Goal: Information Seeking & Learning: Find specific fact

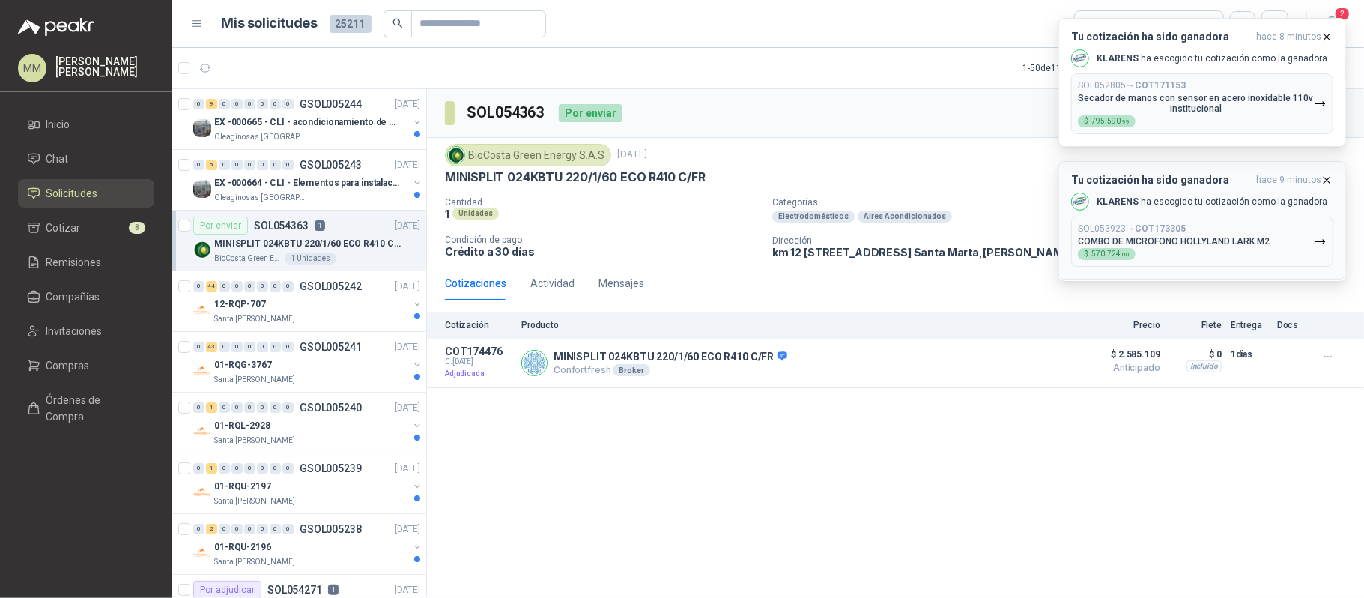
click at [1178, 255] on div "SOL053923 → COT173305 COMBO DE MICROFONO HOLLYLAND LARK M2 $ 570.724 ,00" at bounding box center [1174, 241] width 192 height 37
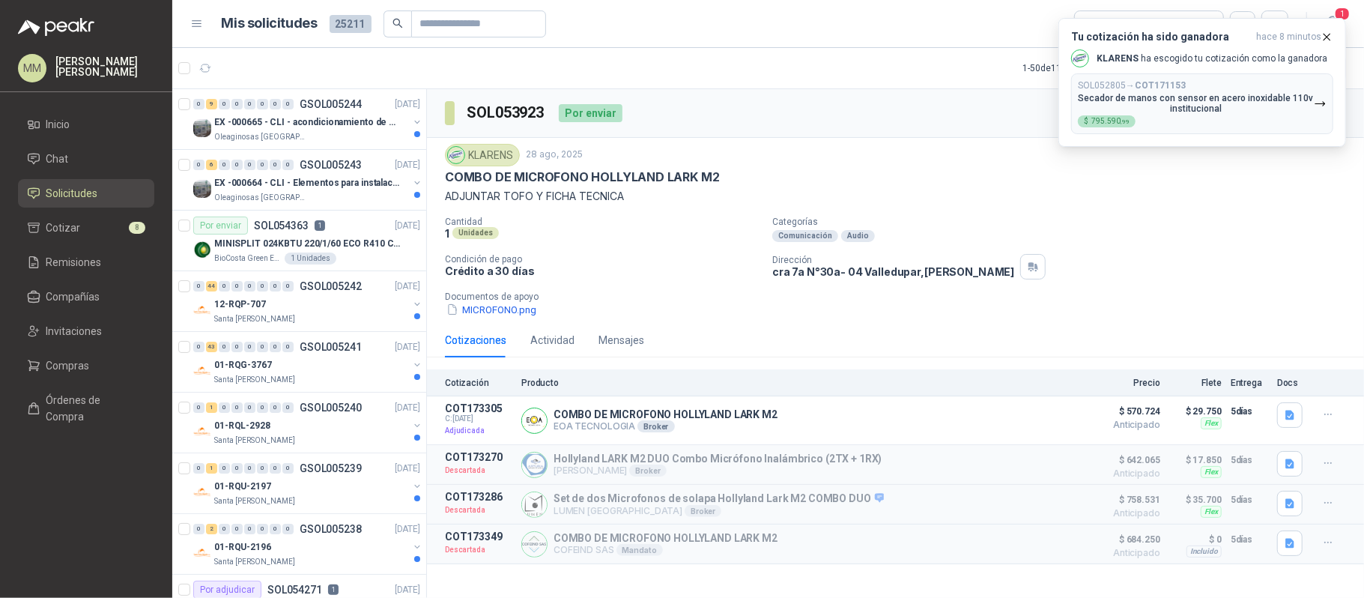
click at [923, 180] on div "COMBO DE MICROFONO HOLLYLAND LARK M2" at bounding box center [895, 177] width 901 height 16
click at [494, 109] on h3 "SOL053923" at bounding box center [507, 112] width 80 height 23
copy h3 "SOL053923"
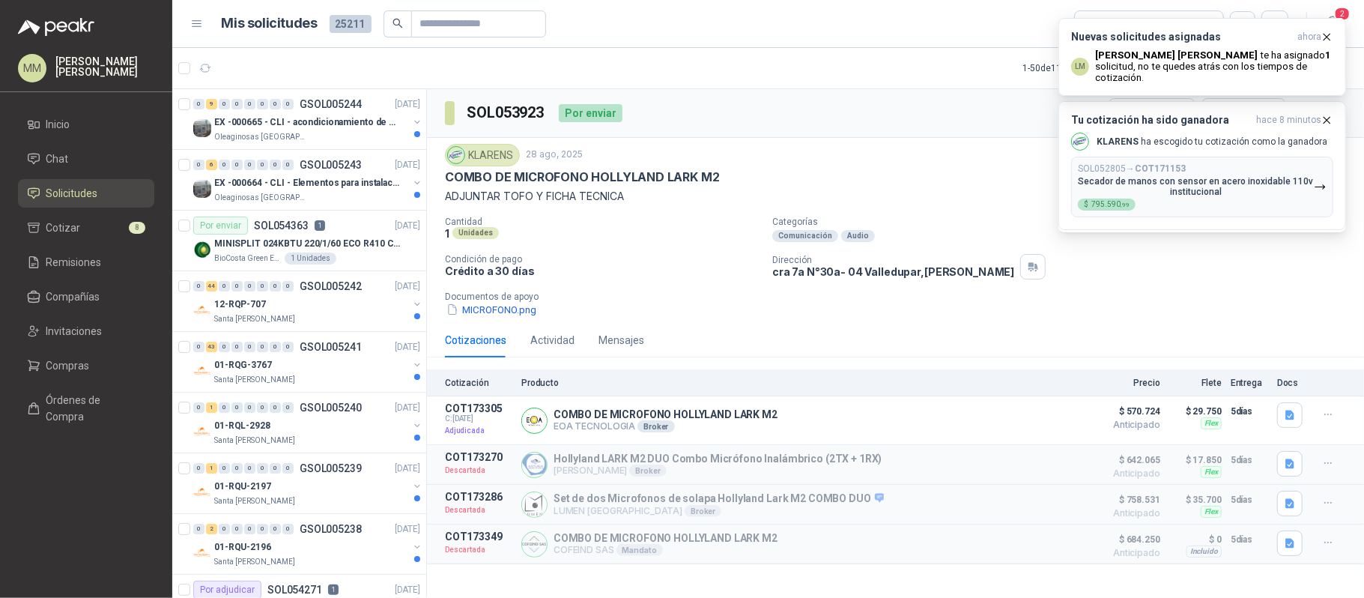
click at [1187, 294] on p "Documentos de apoyo" at bounding box center [901, 296] width 913 height 10
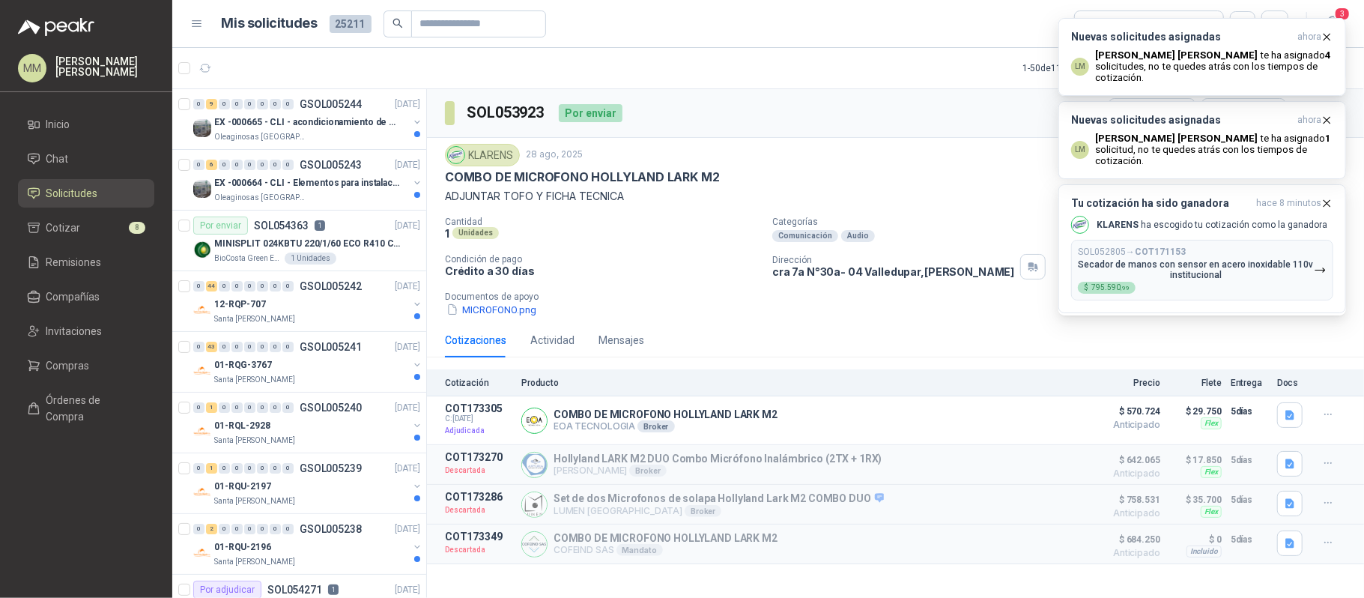
click at [521, 117] on h3 "SOL053923" at bounding box center [507, 112] width 80 height 23
copy h3 "SOL053923"
click at [626, 420] on p "COMBO DE MICROFONO HOLLYLAND LARK M2" at bounding box center [665, 414] width 224 height 12
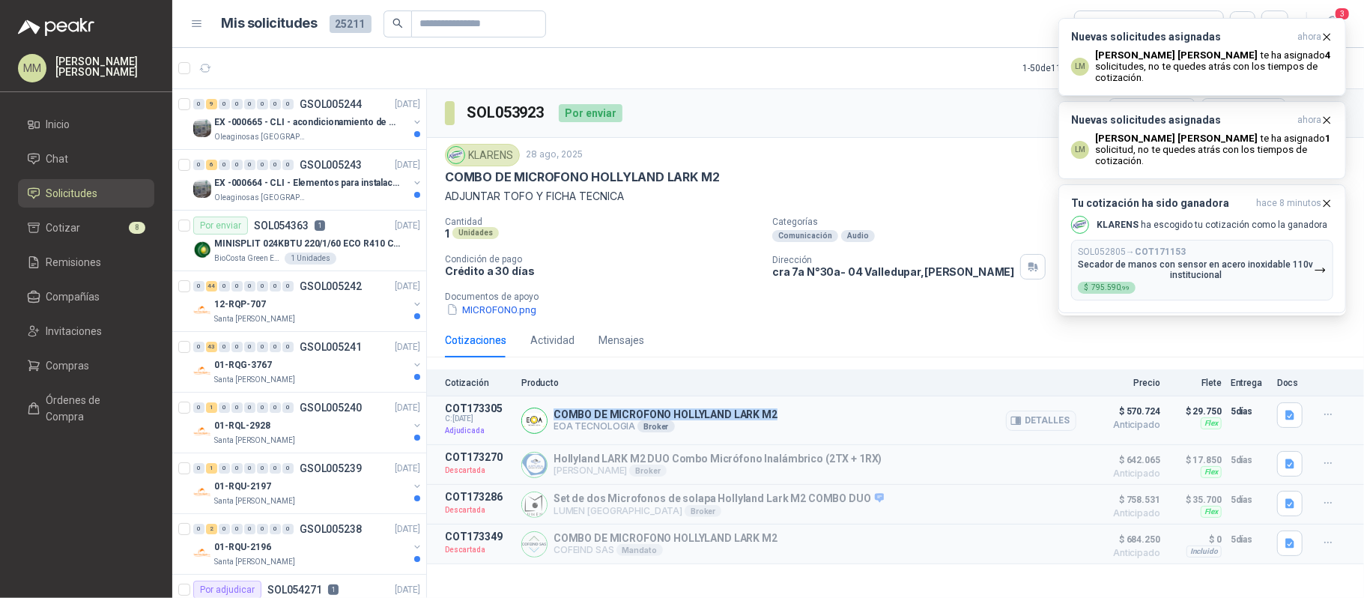
click at [626, 420] on p "COMBO DE MICROFONO HOLLYLAND LARK M2" at bounding box center [665, 414] width 224 height 12
copy p "COMBO DE MICROFONO HOLLYLAND LARK M2"
click at [622, 267] on p "Crédito a 30 días" at bounding box center [602, 270] width 315 height 13
click at [836, 278] on p "cra 7a N°30a- 04 [GEOGRAPHIC_DATA] , [GEOGRAPHIC_DATA]" at bounding box center [893, 271] width 242 height 13
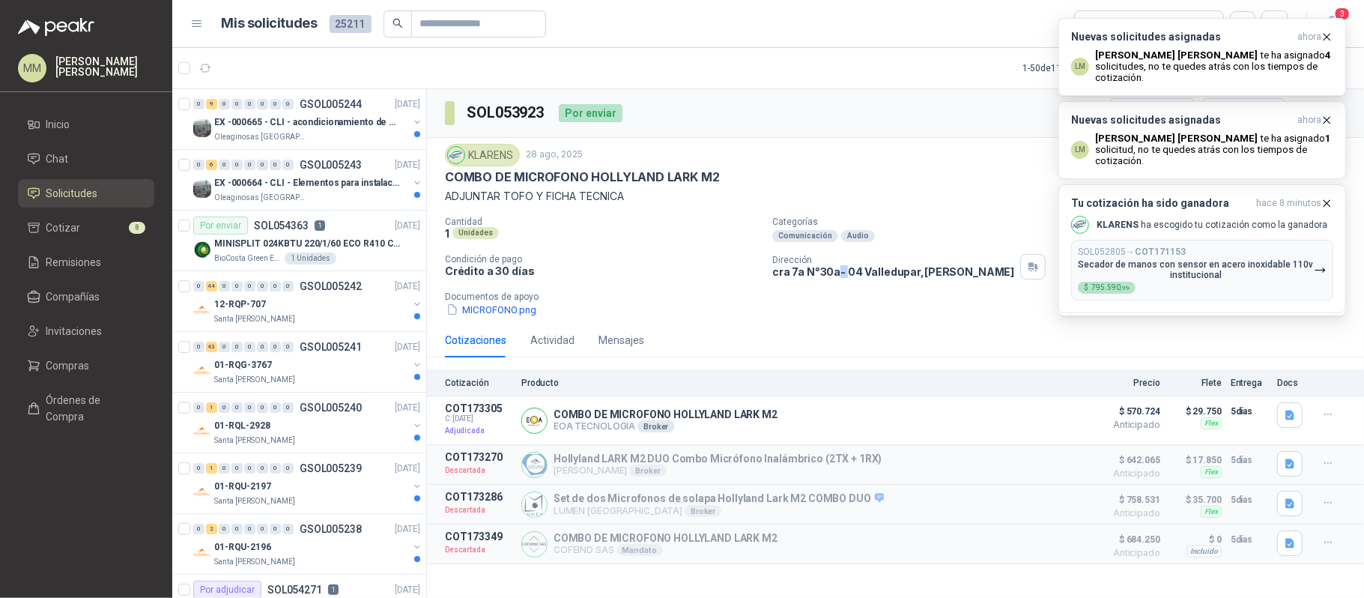
click at [836, 278] on p "cra 7a N°30a- 04 [GEOGRAPHIC_DATA] , [GEOGRAPHIC_DATA]" at bounding box center [893, 271] width 242 height 13
click at [1016, 420] on icon "button" at bounding box center [1015, 420] width 11 height 11
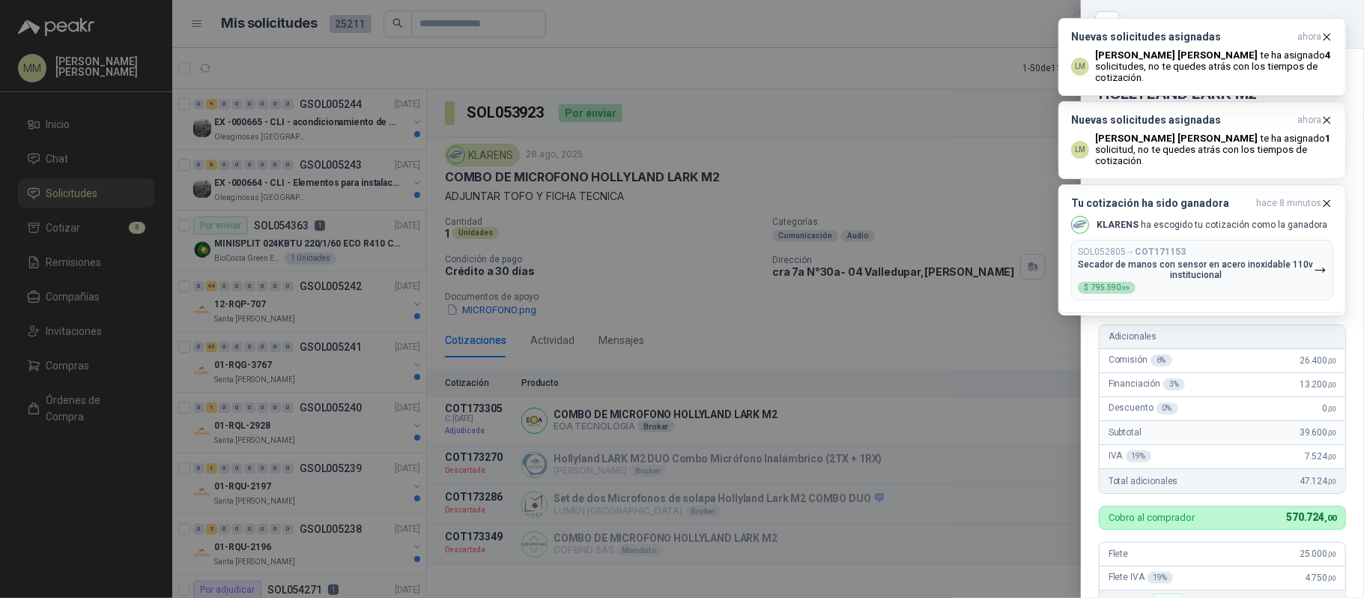
scroll to position [381, 0]
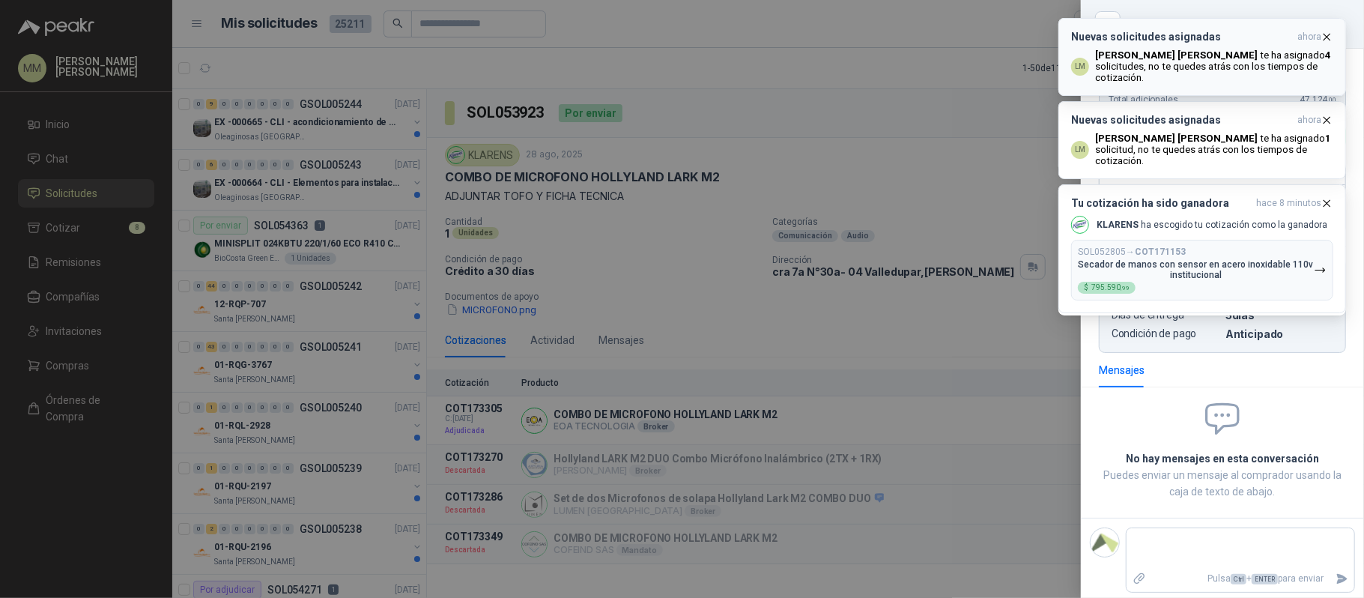
click at [1331, 34] on icon "button" at bounding box center [1326, 37] width 13 height 13
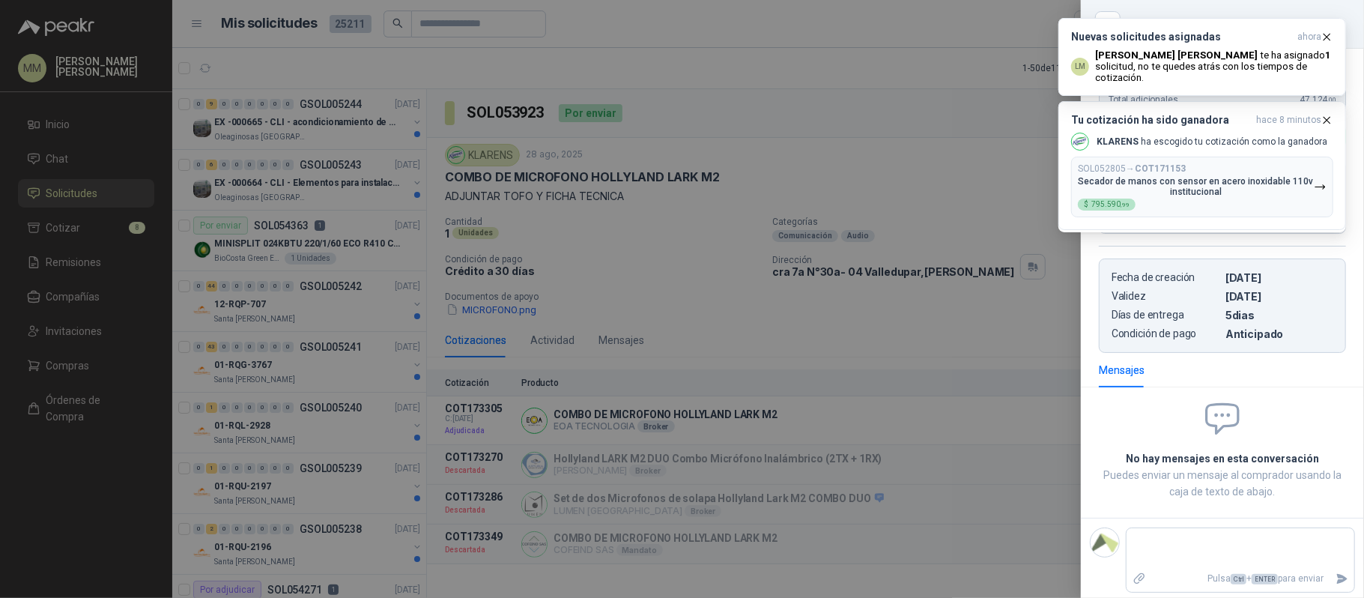
click at [1331, 18] on div "Nuevas solicitudes asignadas ahora LM [PERSON_NAME] te ha asignado 4 solicitude…" at bounding box center [1202, 18] width 288 height 0
click at [1331, 34] on icon "button" at bounding box center [1326, 37] width 13 height 13
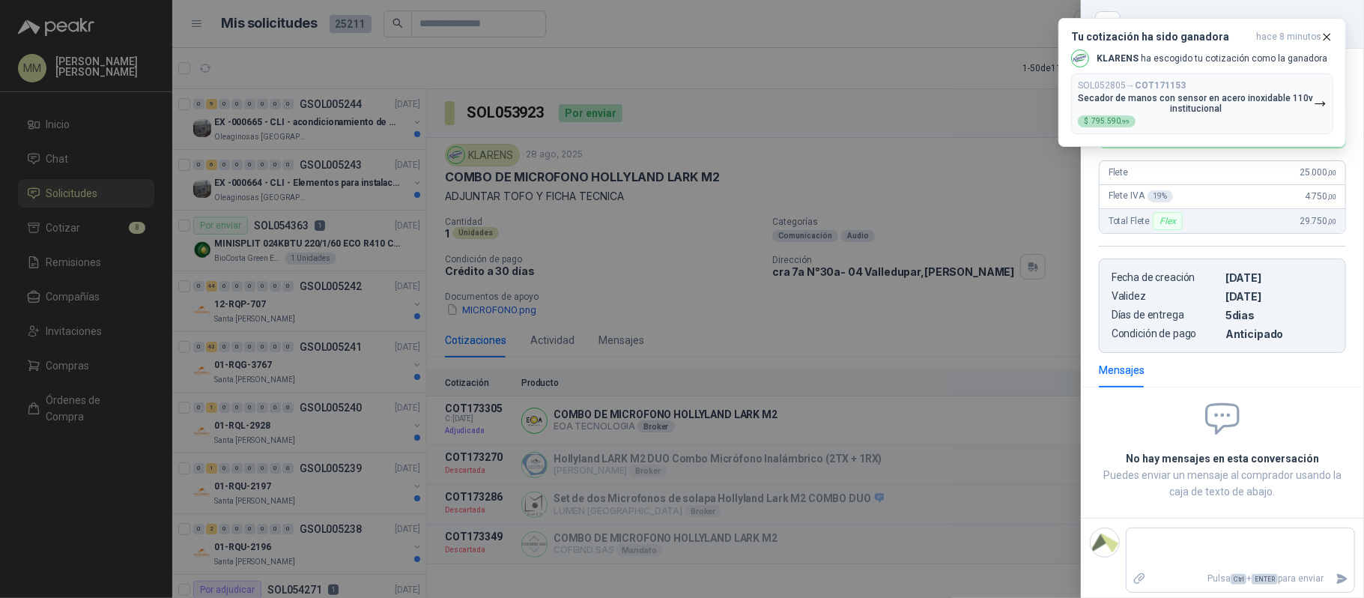
click at [1331, 34] on icon "button" at bounding box center [1326, 37] width 13 height 13
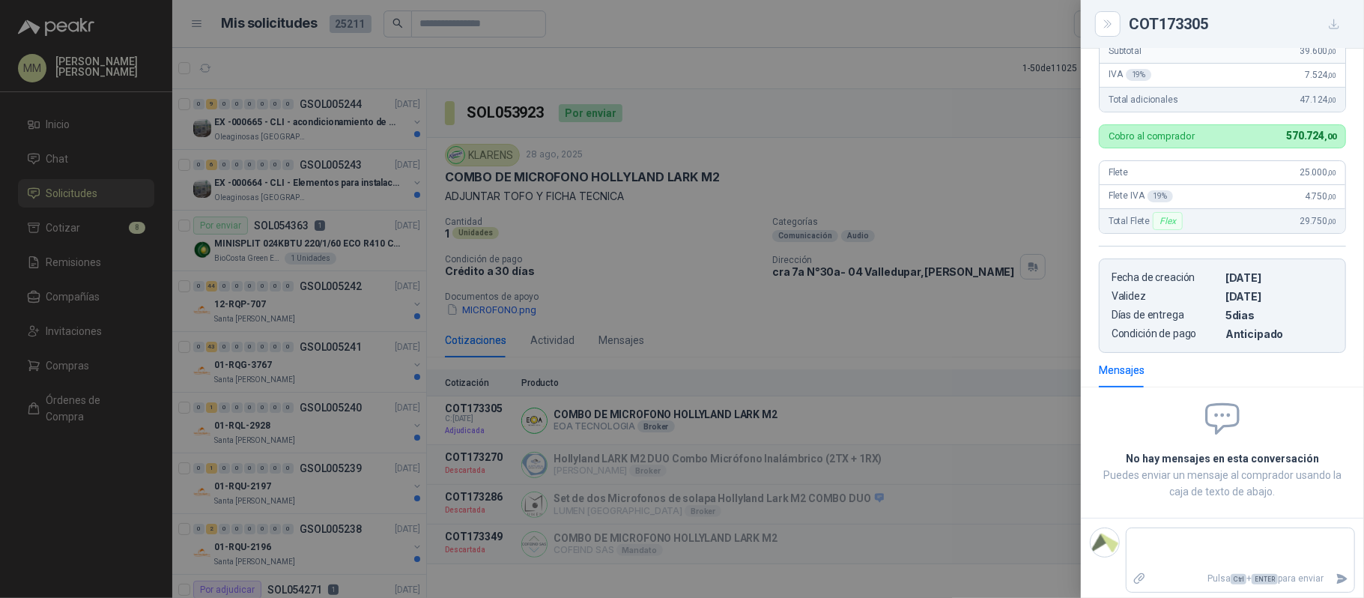
scroll to position [0, 0]
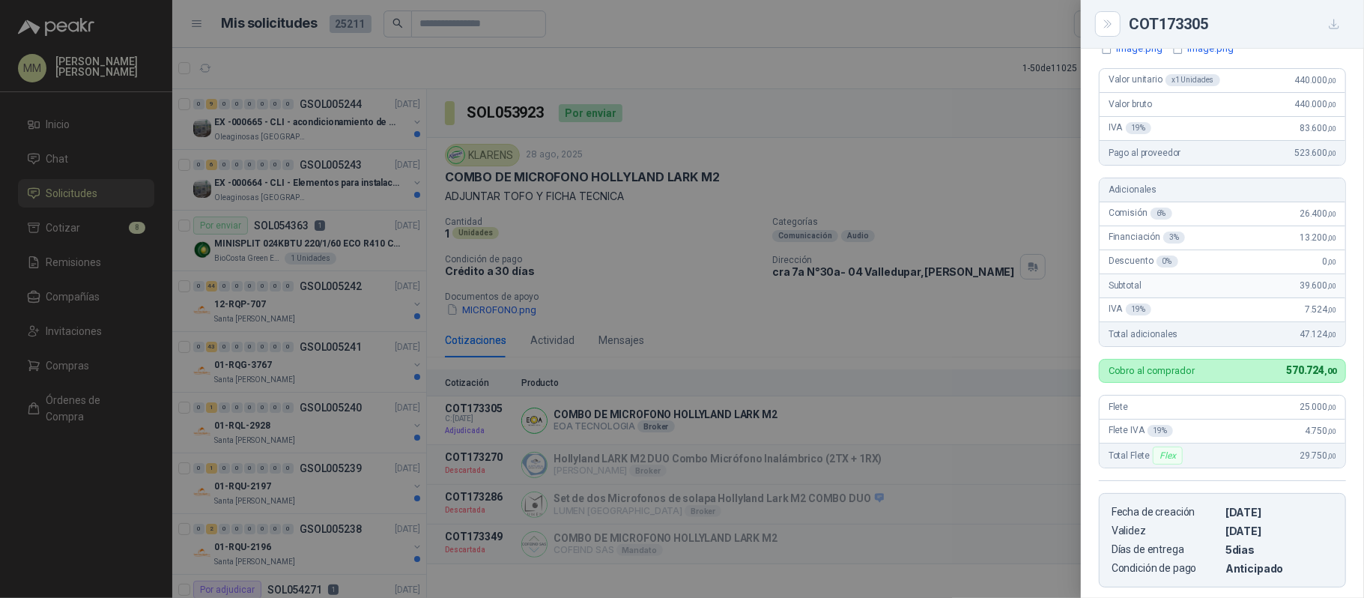
click at [905, 333] on div at bounding box center [682, 299] width 1364 height 598
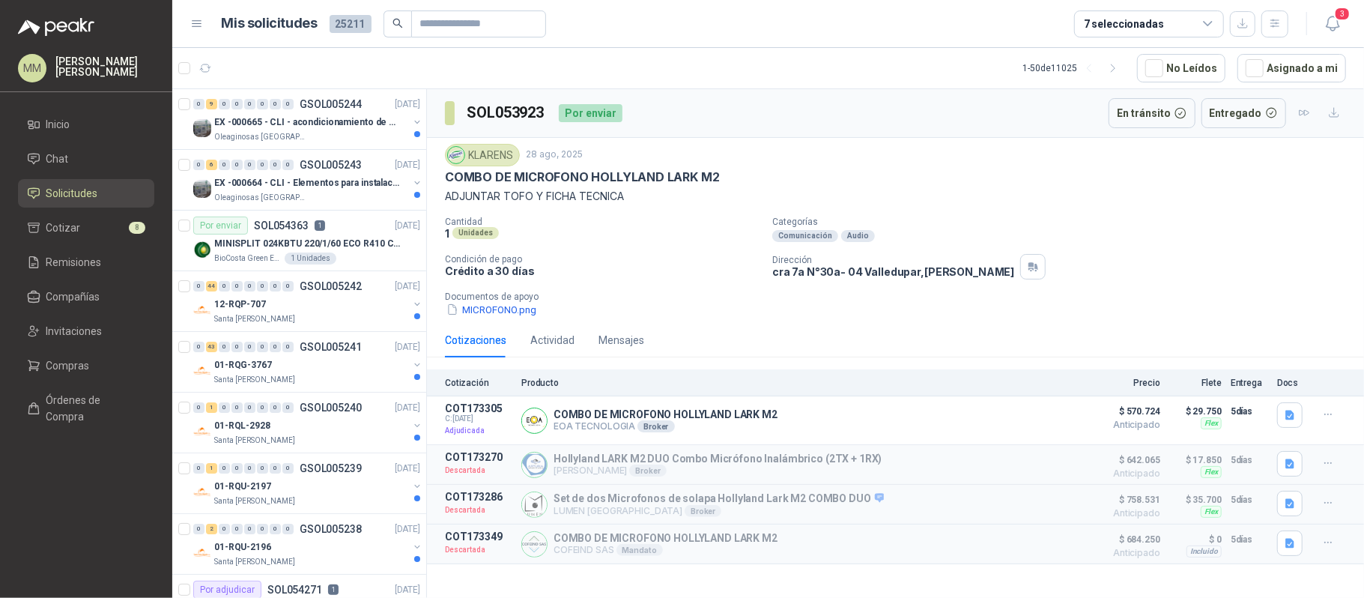
click at [891, 278] on p "cra 7a N°30a- 04 [GEOGRAPHIC_DATA] , [GEOGRAPHIC_DATA]" at bounding box center [893, 271] width 242 height 13
copy div "cra 7a N°30a- 04 [GEOGRAPHIC_DATA] , [GEOGRAPHIC_DATA]"
click at [960, 286] on div "Cantidad 1 Unidades Categorías Comunicación Audio Condición de pago Crédito a 3…" at bounding box center [895, 266] width 901 height 101
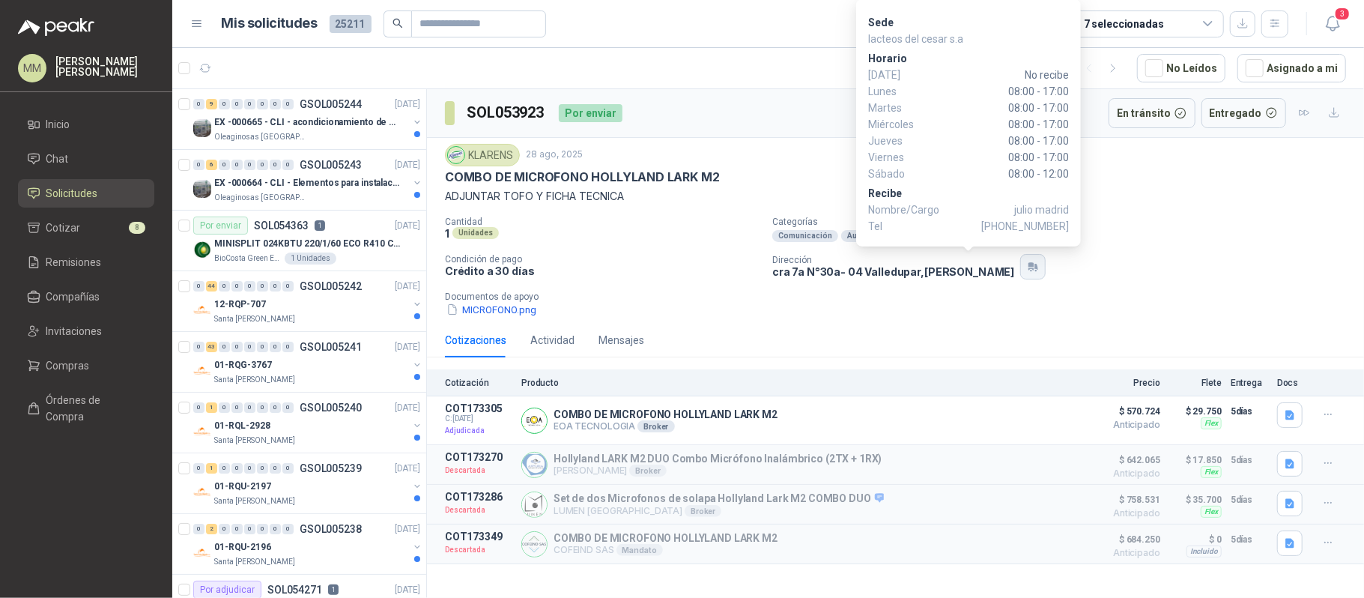
click at [1027, 273] on icon "button" at bounding box center [1033, 267] width 13 height 12
click at [1037, 225] on span "[PHONE_NUMBER]" at bounding box center [1025, 226] width 88 height 16
copy span "3157954744"
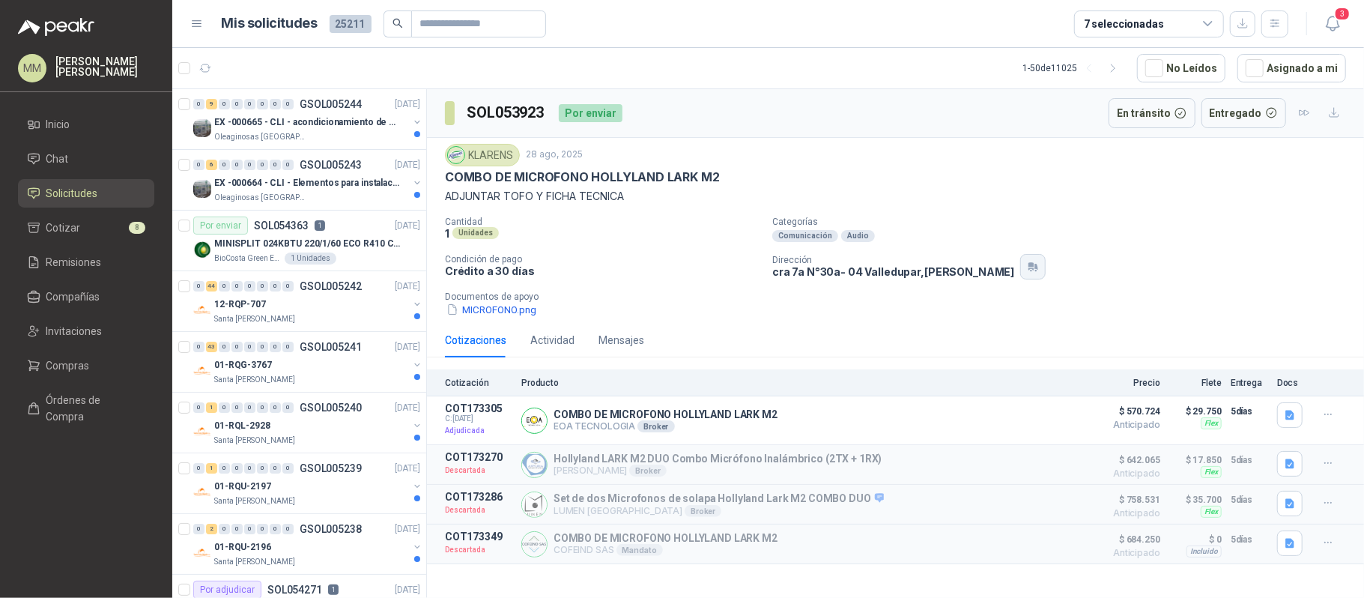
click at [1020, 268] on button "button" at bounding box center [1032, 266] width 25 height 25
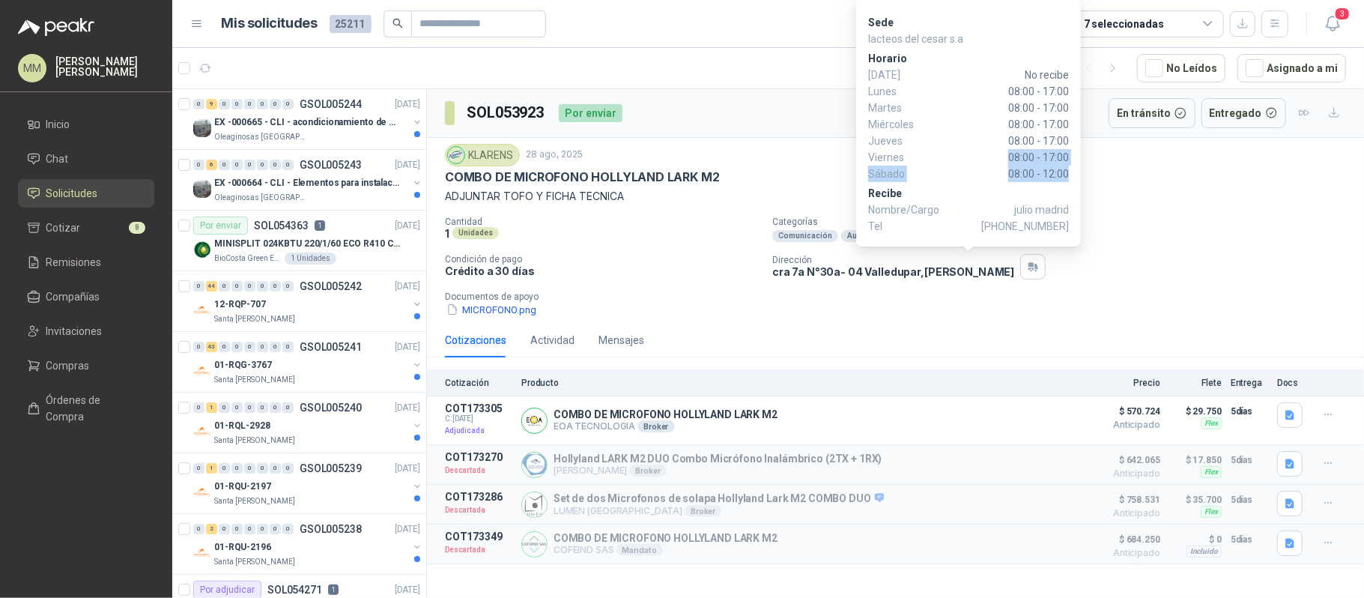
drag, startPoint x: 1002, startPoint y: 154, endPoint x: 1074, endPoint y: 178, distance: 76.0
click at [1074, 178] on div "Sede lacteos [PERSON_NAME] s.a [PERSON_NAME][DATE] No recibe [DATE] 08:00 - 17:…" at bounding box center [968, 122] width 225 height 247
copy div "08:00 - 17:00 [DATE] 08:00 - 12:00"
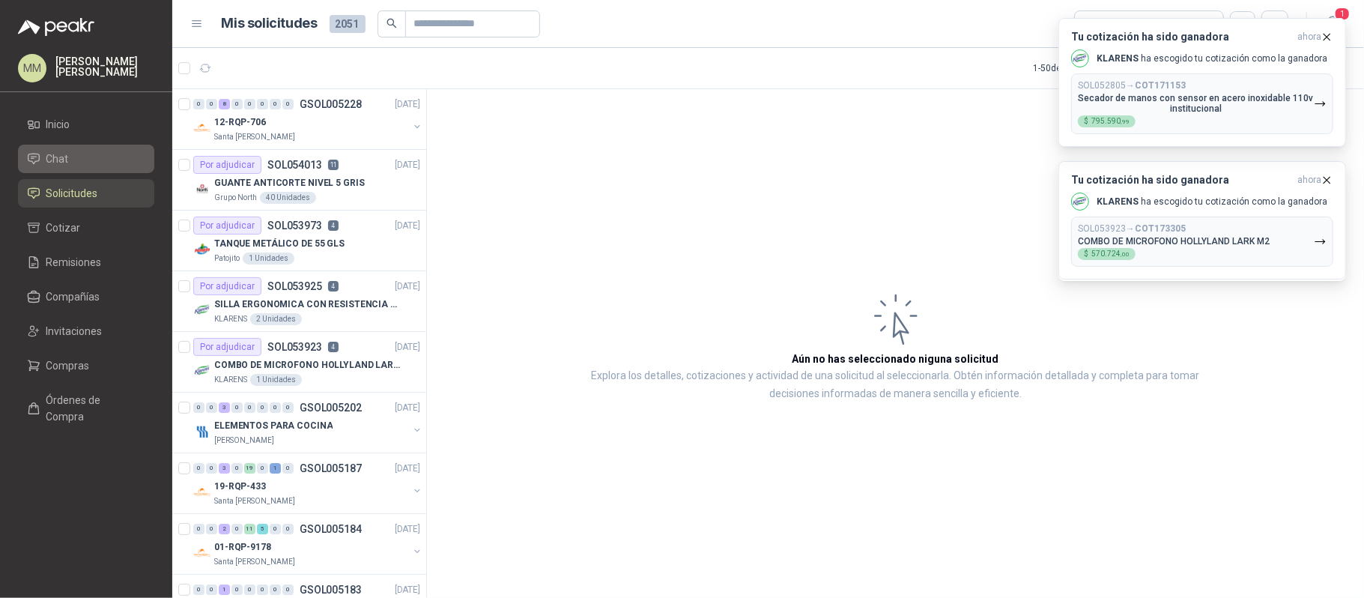
click at [103, 148] on link "Chat" at bounding box center [86, 159] width 136 height 28
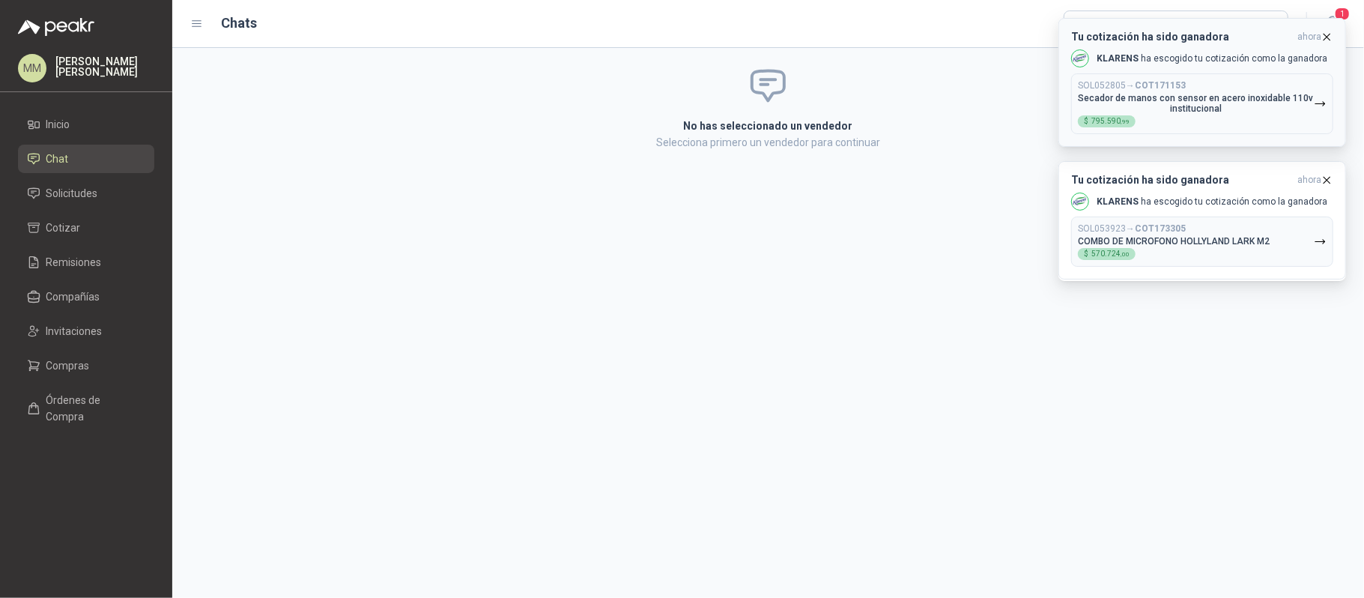
click at [1326, 37] on icon "button" at bounding box center [1327, 37] width 6 height 6
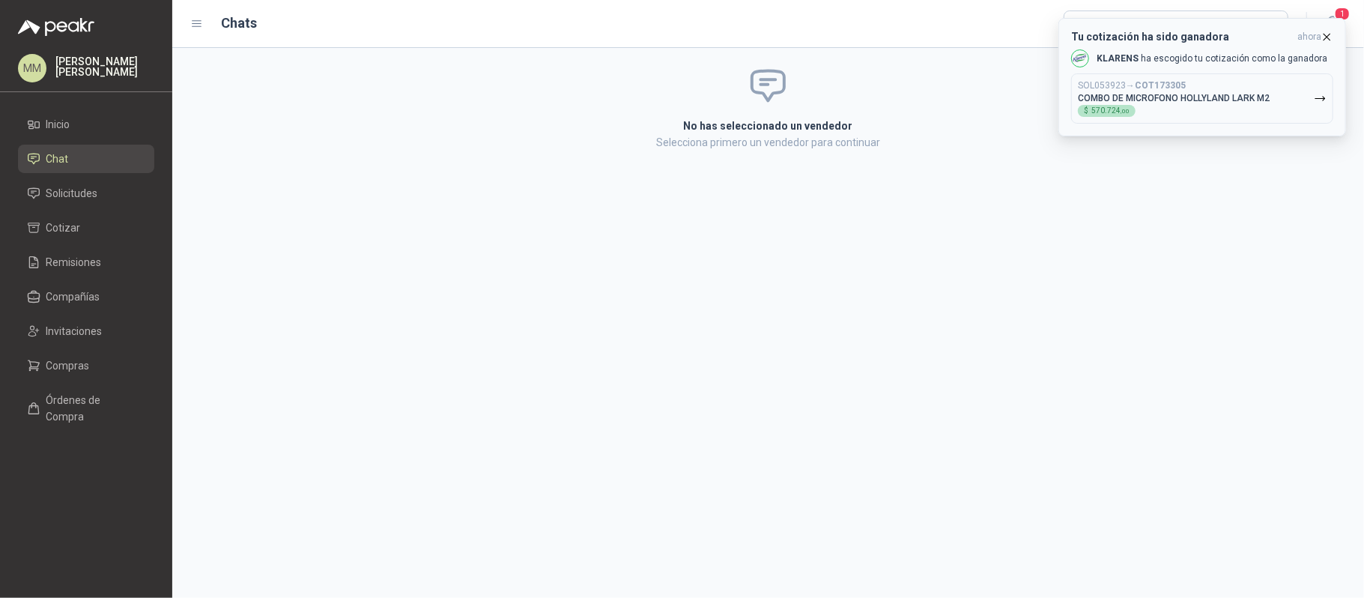
click at [1328, 40] on icon "button" at bounding box center [1326, 37] width 13 height 13
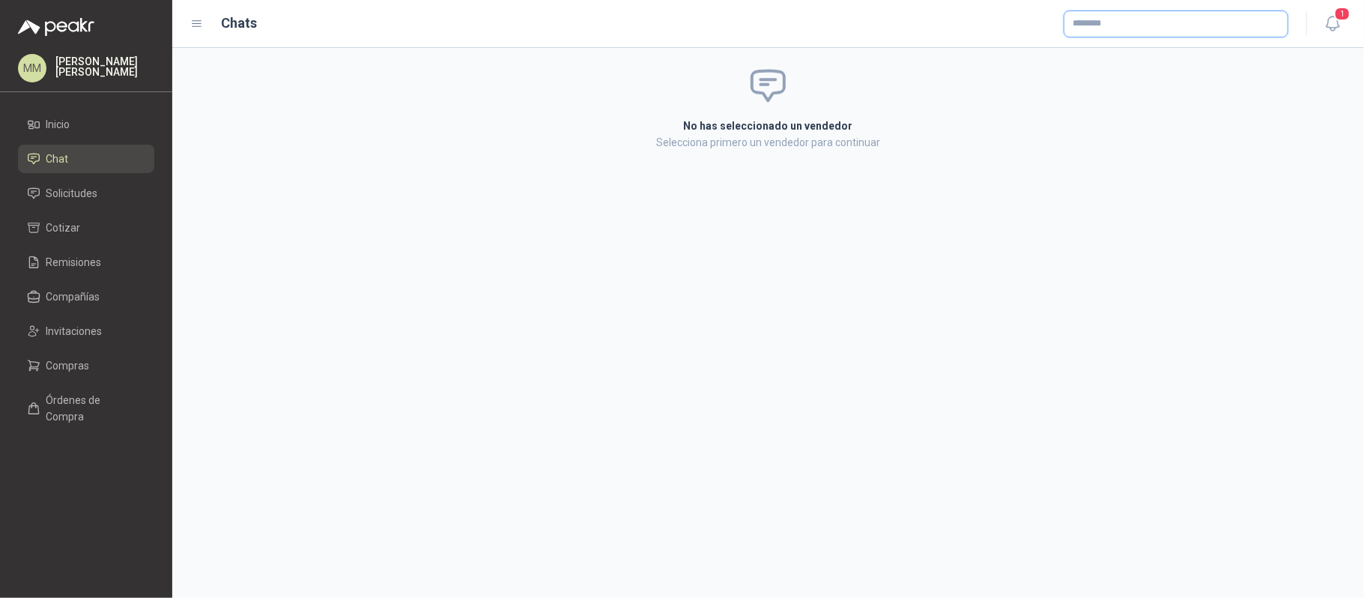
click at [1189, 24] on input "text" at bounding box center [1175, 23] width 223 height 25
type input "*****"
click at [1156, 60] on div "Haceb S.A NIT : 890900281" at bounding box center [1175, 59] width 199 height 16
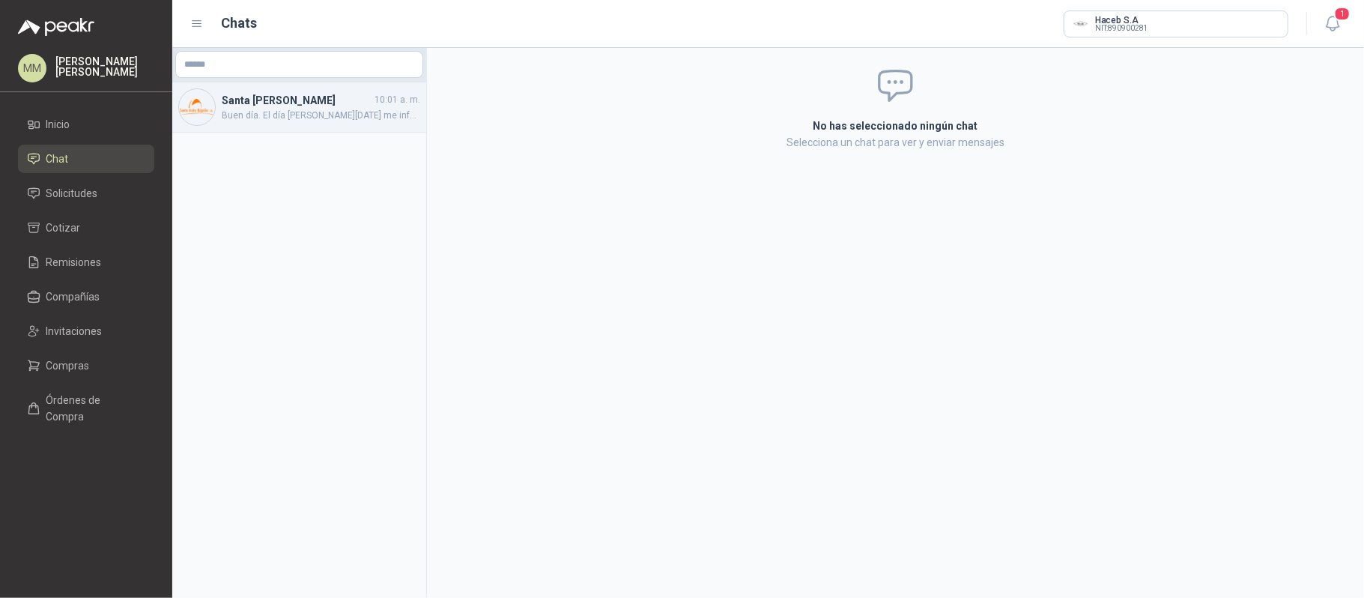
click at [337, 129] on div "Santa Anita Napoles 10:01 a. m. Buen día. El día de hoy me informan que la neve…" at bounding box center [299, 107] width 254 height 50
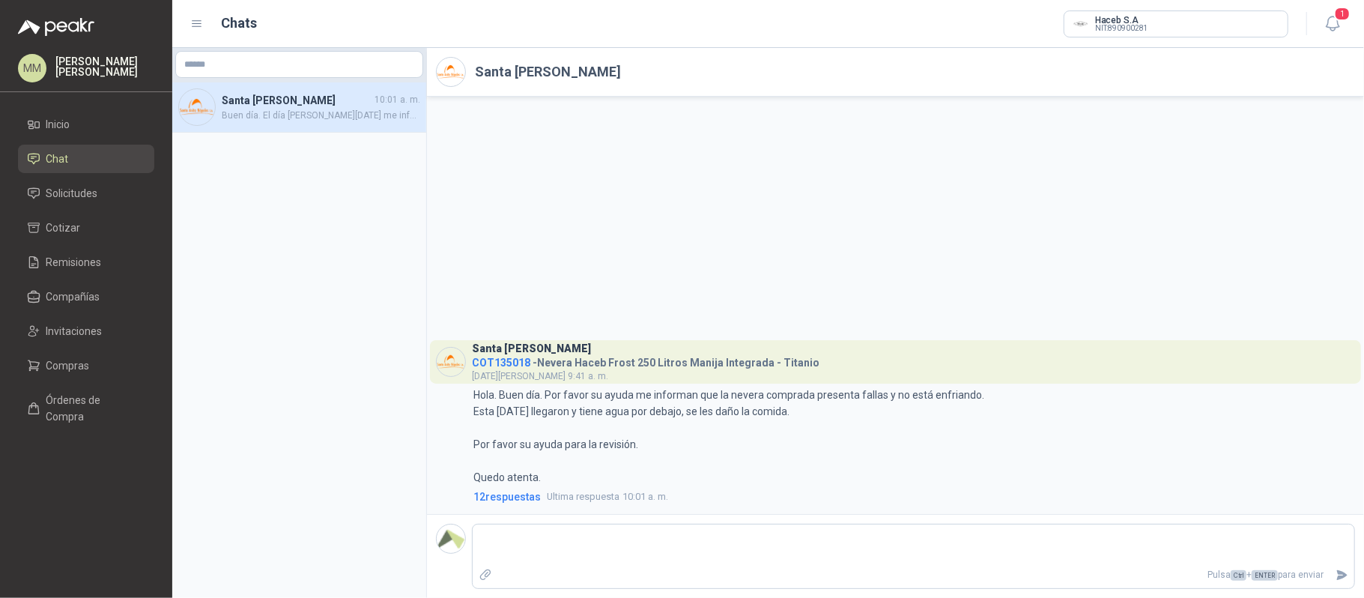
click at [506, 361] on span "COT135018" at bounding box center [501, 363] width 58 height 12
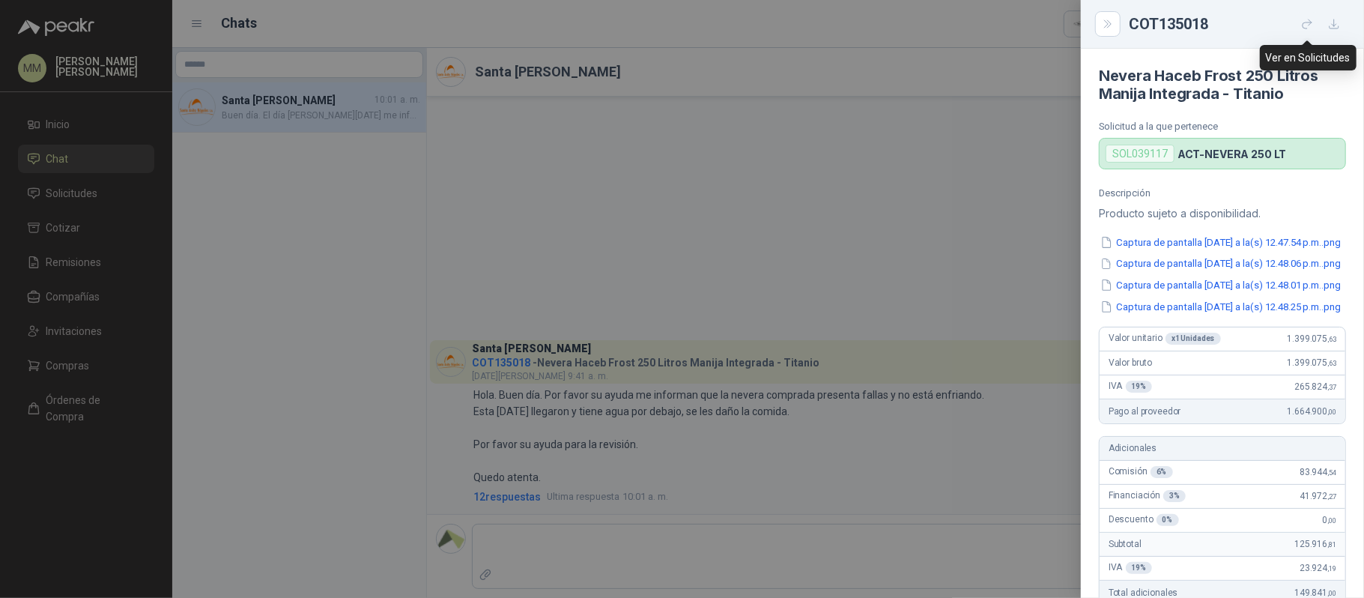
click at [1309, 27] on icon "button" at bounding box center [1307, 24] width 13 height 13
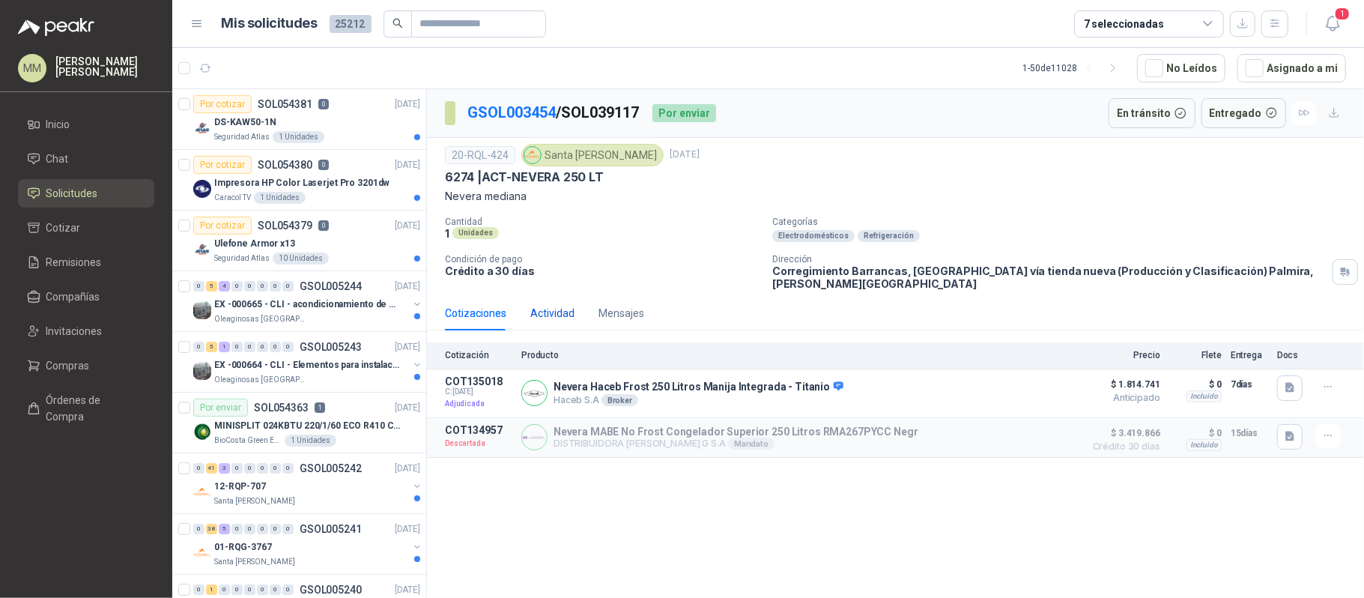
click at [547, 312] on div "Actividad" at bounding box center [552, 313] width 44 height 16
